Goal: Transaction & Acquisition: Purchase product/service

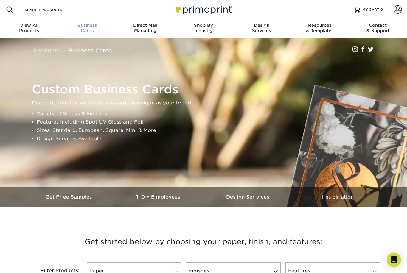
click at [85, 28] on span "Business" at bounding box center [87, 25] width 58 height 5
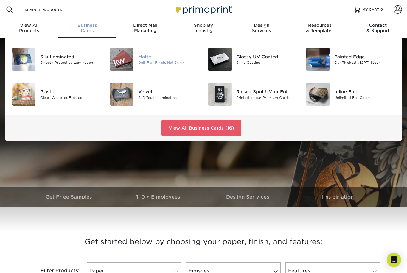
click at [128, 61] on img at bounding box center [121, 59] width 23 height 23
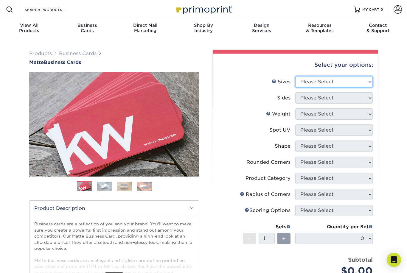
click at [359, 79] on select "Please Select 1.5" x 3.5" - Mini 1.75" x 3.5" - Mini 2" x 2" - Square 2" x 3" -…" at bounding box center [334, 81] width 78 height 11
select select "2.00x3.50"
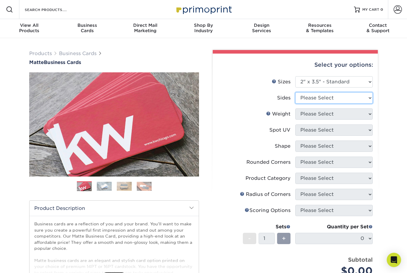
click at [355, 97] on select "Please Select Print Both Sides Print Front Only" at bounding box center [334, 97] width 78 height 11
select select "32d3c223-f82c-492b-b915-ba065a00862f"
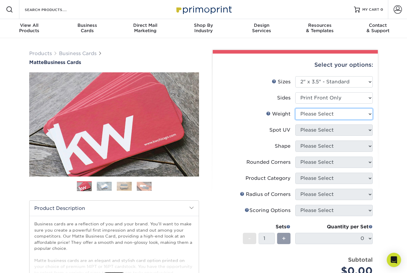
click at [367, 114] on select "Please Select 16PT 14PT" at bounding box center [334, 114] width 78 height 11
select select "16PT"
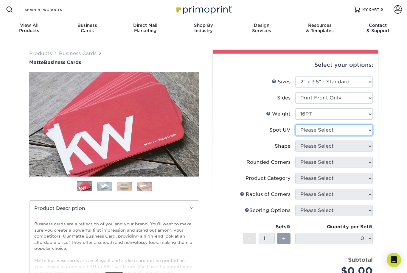
click at [361, 130] on select "Please Select No Spot UV Front Only" at bounding box center [334, 130] width 78 height 11
click at [354, 135] on select "Please Select No Spot UV Front Only" at bounding box center [334, 130] width 78 height 11
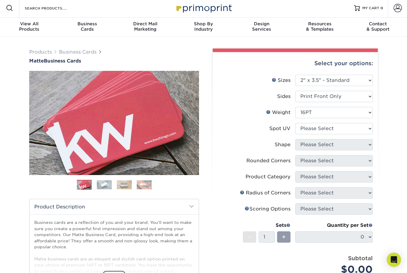
scroll to position [1, 0]
click at [363, 127] on select "Please Select No Spot UV Front Only" at bounding box center [334, 128] width 78 height 11
select select "3"
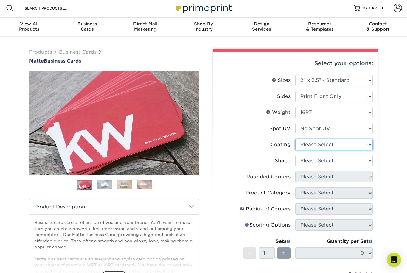
click at [361, 143] on select at bounding box center [334, 144] width 78 height 11
select select "121bb7b5-3b4d-429f-bd8d-bbf80e953313"
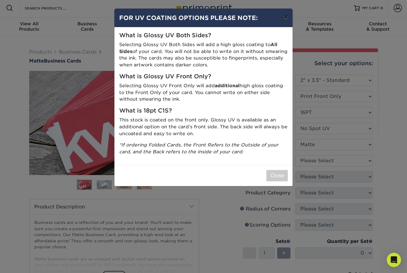
click at [286, 19] on button "×" at bounding box center [286, 17] width 14 height 17
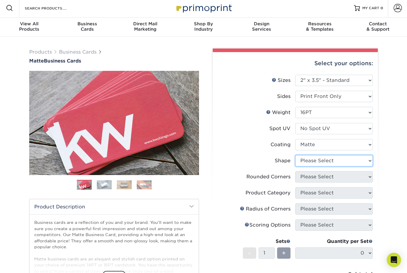
click at [350, 159] on select "Please Select Standard Oval" at bounding box center [334, 160] width 78 height 11
select select "standard"
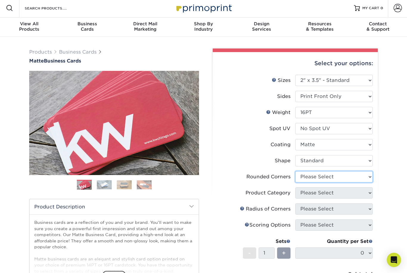
click at [343, 174] on select "Please Select Yes - Round 2 Corners Yes - Round 4 Corners No" at bounding box center [334, 176] width 78 height 11
select select "0"
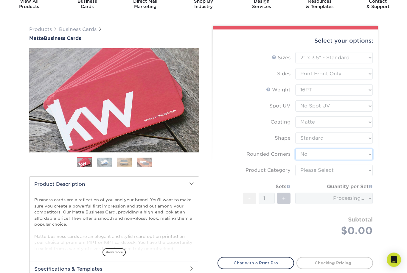
scroll to position [30, 0]
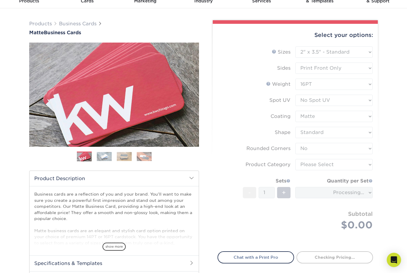
click at [349, 166] on form "Sizes Help Sizes Please Select 1.5" x 3.5" - Mini 1.75" x 3.5" - Mini 2" x 2" -…" at bounding box center [296, 146] width 156 height 198
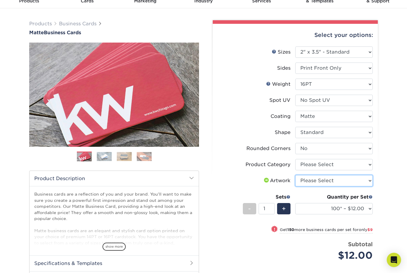
click at [346, 179] on select "Please Select I will upload files I need a design - $100" at bounding box center [334, 180] width 78 height 11
select select "upload"
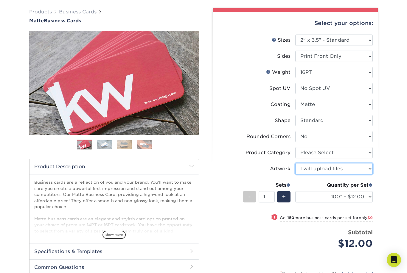
scroll to position [0, 0]
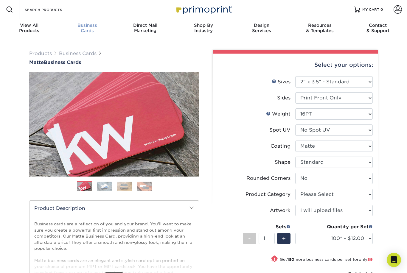
click at [89, 34] on link "Business Cards" at bounding box center [87, 28] width 58 height 19
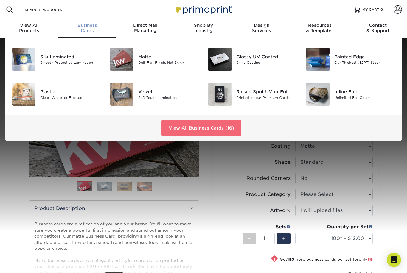
click at [217, 130] on link "View All Business Cards (16)" at bounding box center [202, 128] width 80 height 16
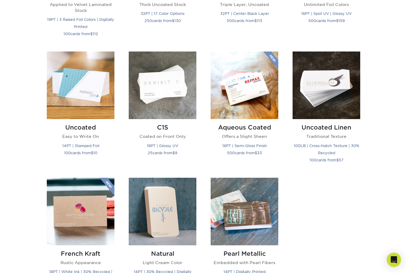
scroll to position [499, 0]
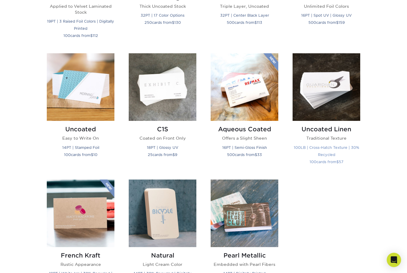
click at [339, 111] on img at bounding box center [327, 87] width 68 height 68
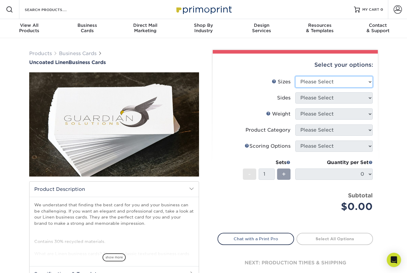
click at [359, 79] on select "Please Select 2" x 3.5" - Standard 2" x 7" - Foldover Card 2.125" x 3.375" - Eu…" at bounding box center [334, 81] width 78 height 11
select select "2.00x3.50"
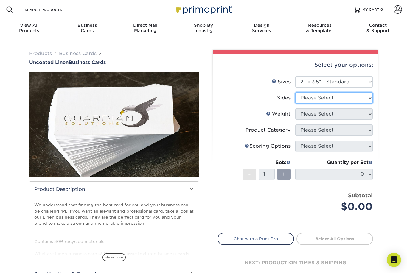
click at [360, 96] on select "Please Select Print Both Sides Print Front Only" at bounding box center [334, 97] width 78 height 11
click at [361, 94] on select "Please Select Print Both Sides Print Front Only" at bounding box center [334, 97] width 78 height 11
select select "32d3c223-f82c-492b-b915-ba065a00862f"
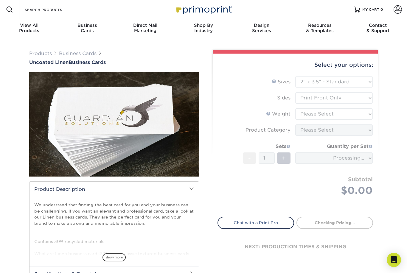
click at [362, 114] on form "Sizes Help Sizes Please Select 2" x 3.5" - Standard 2" x 7" - Foldover Card 2.1…" at bounding box center [296, 143] width 156 height 134
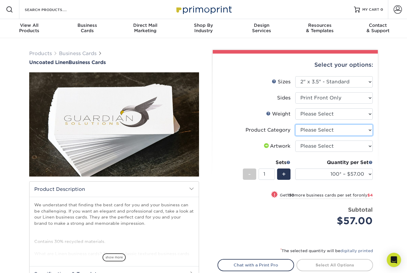
click at [360, 126] on select "Please Select Business Cards" at bounding box center [334, 130] width 78 height 11
select select "3b5148f1-0588-4f88-a218-97bcfdce65c1"
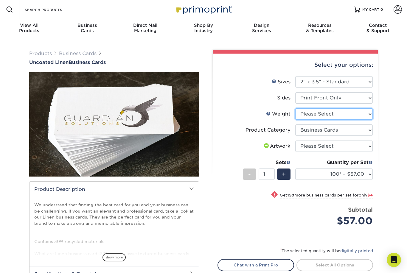
click at [364, 111] on select "Please Select 100LB" at bounding box center [334, 114] width 78 height 11
select select "100LB"
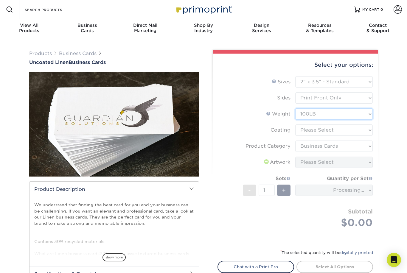
scroll to position [8, 0]
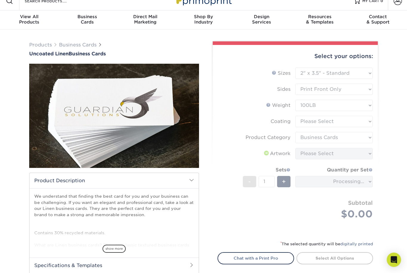
click at [368, 134] on form "Sizes Help Sizes Please Select 2" x 3.5" - Standard 2" x 7" - Foldover Card 2.1…" at bounding box center [296, 151] width 156 height 166
click at [0, 0] on small "Get 150 more business cards per set for only $4" at bounding box center [0, 0] width 0 height 0
select select "250* – $61.00"
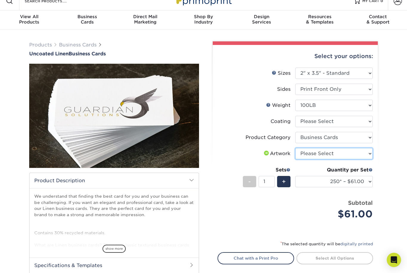
click at [356, 154] on select "Please Select I will upload files I need a design - $100" at bounding box center [334, 153] width 78 height 11
select select "upload"
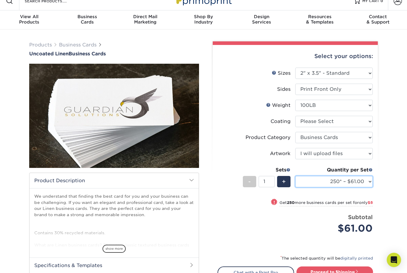
click at [360, 181] on select "100* – $57.00 250* – $61.00 500* – $69.00 1000 – $72.00 2500 – $114.00 5000 – $…" at bounding box center [334, 181] width 78 height 11
select select "1000 – $72.00"
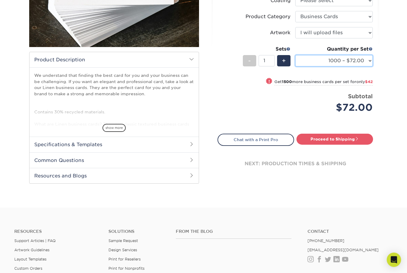
scroll to position [130, 0]
click at [116, 128] on span "show more" at bounding box center [114, 128] width 23 height 8
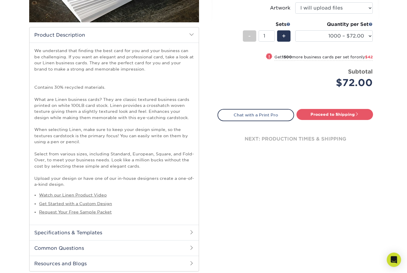
scroll to position [154, 0]
click at [91, 194] on link "Watch our Linen Product Video" at bounding box center [73, 195] width 68 height 5
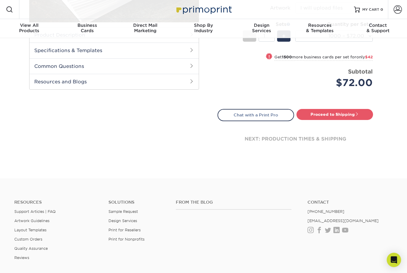
scroll to position [213, 0]
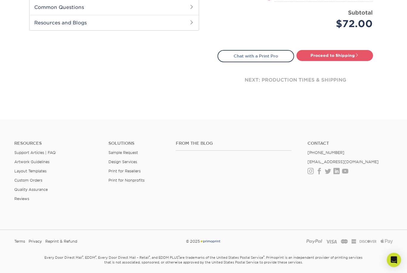
click at [96, 195] on ul "Resources Support Articles | FAQ Artwork Guidelines Layout Templates Custom Ord…" at bounding box center [57, 173] width 94 height 65
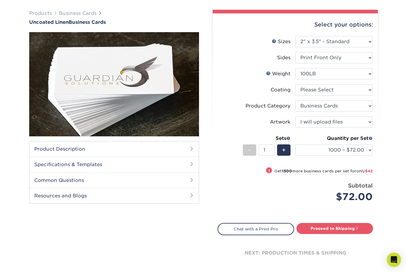
click at [188, 150] on h2 "Product Description" at bounding box center [114, 149] width 169 height 15
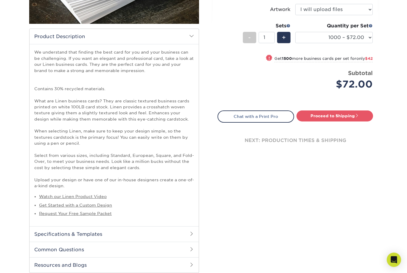
scroll to position [153, 0]
click at [97, 194] on link "Watch our Linen Product Video" at bounding box center [73, 196] width 68 height 5
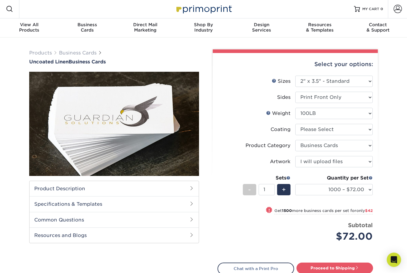
scroll to position [0, 0]
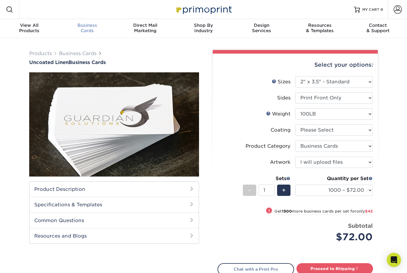
click at [85, 29] on div "Business Cards" at bounding box center [87, 28] width 58 height 11
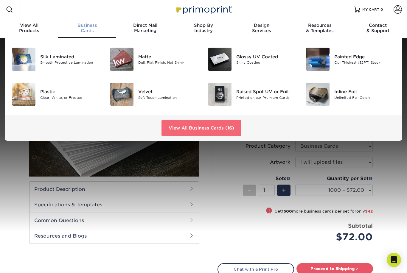
click at [188, 126] on link "View All Business Cards (16)" at bounding box center [202, 128] width 80 height 16
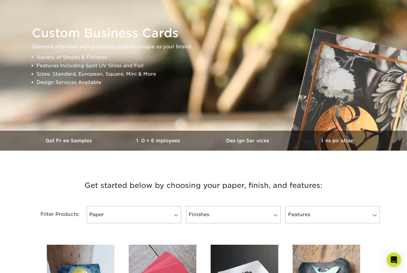
scroll to position [53, 0]
